Goal: Find specific page/section: Find specific page/section

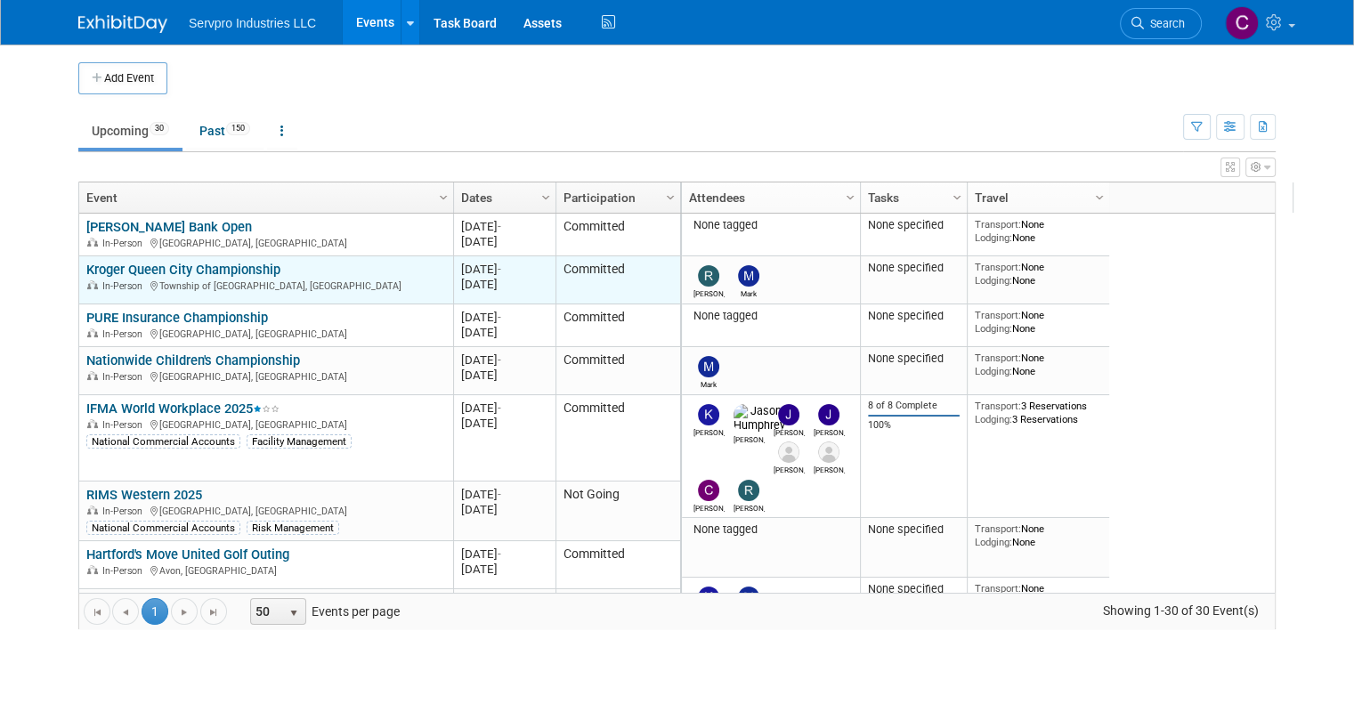
click at [165, 266] on link "Kroger Queen City Championship" at bounding box center [183, 270] width 194 height 16
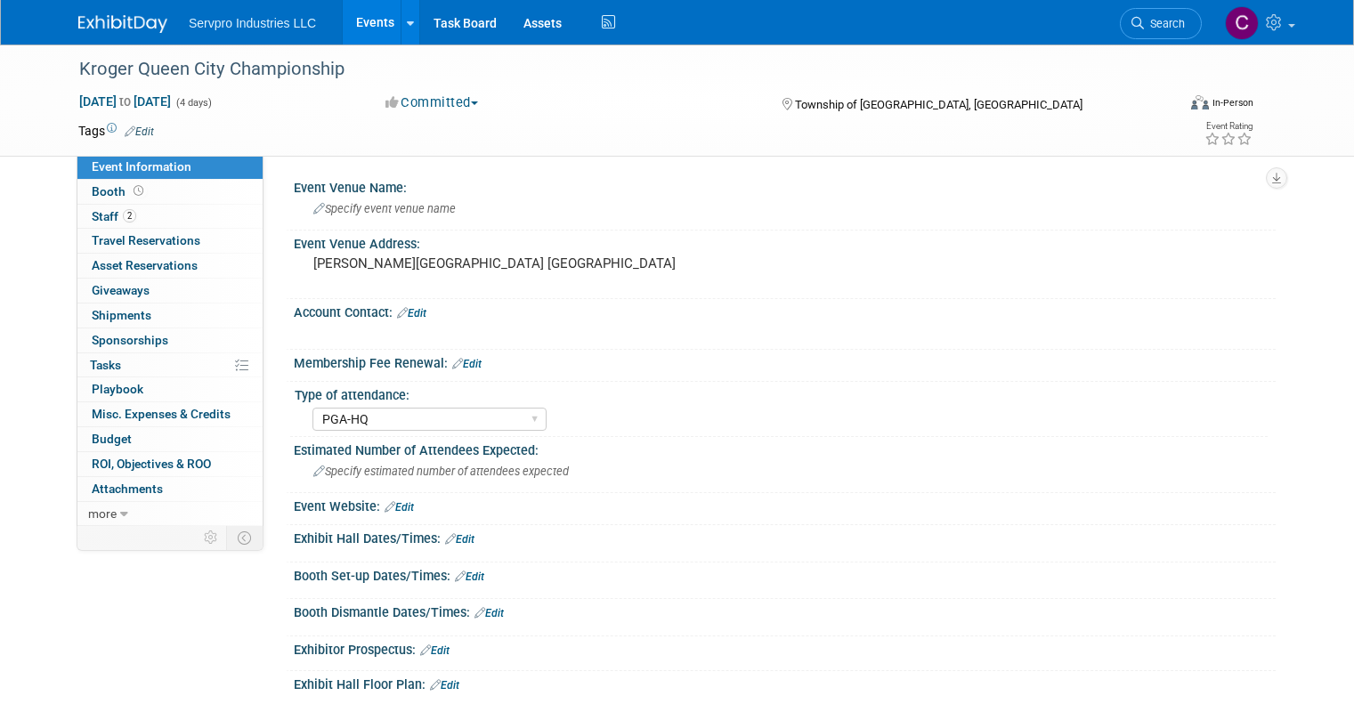
select select "PGA-HQ"
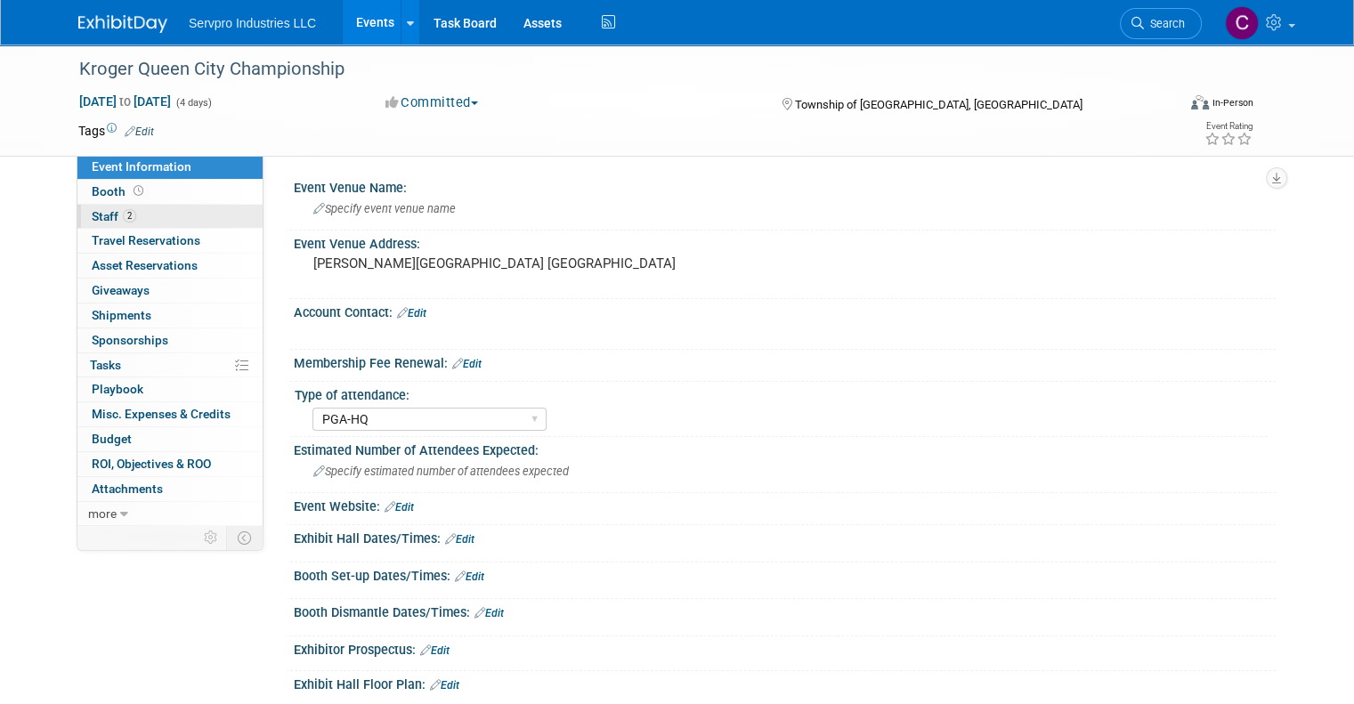
click at [92, 212] on span "Staff 2" at bounding box center [114, 216] width 45 height 14
